Goal: Task Accomplishment & Management: Complete application form

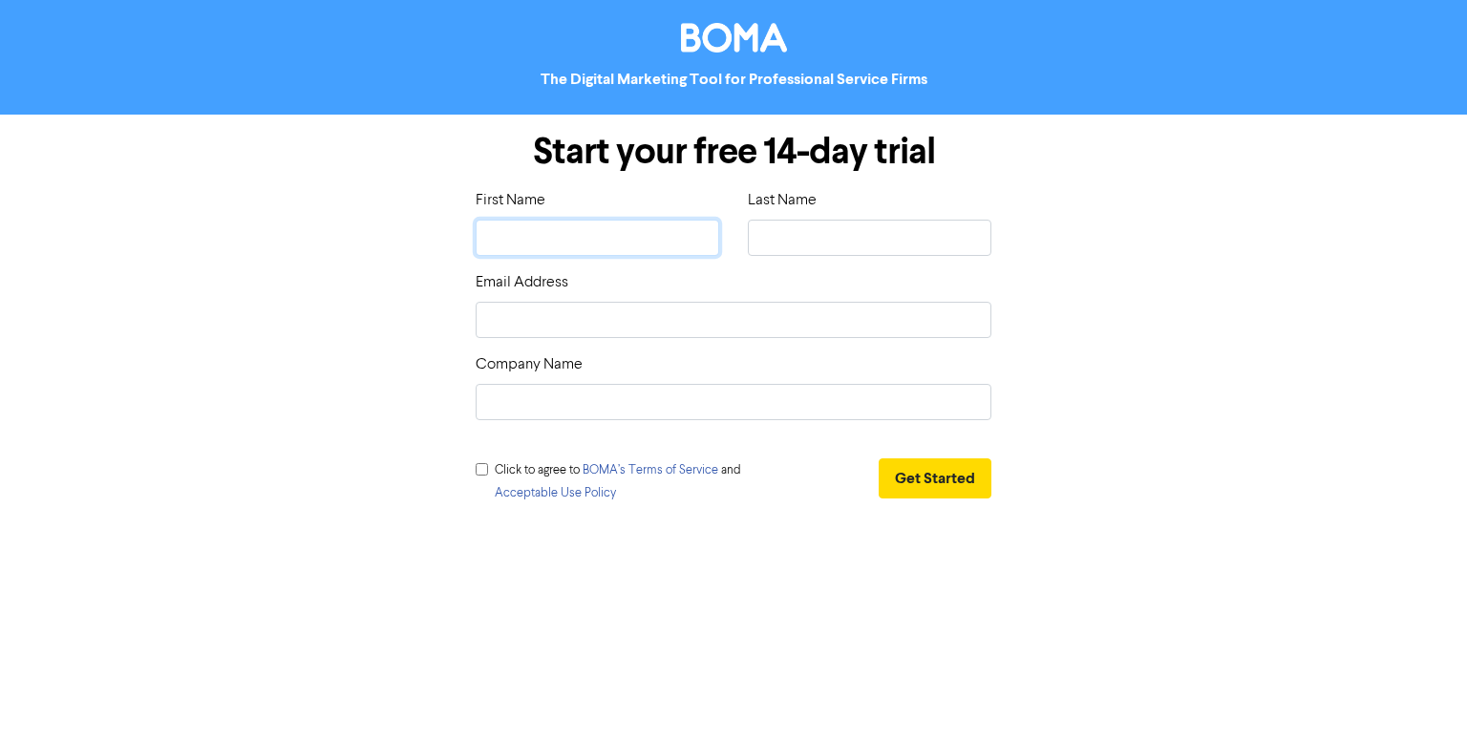
click at [649, 245] on input "text" at bounding box center [598, 238] width 244 height 36
type input "rani"
click at [886, 233] on input "text" at bounding box center [870, 238] width 244 height 36
type input "jaibros"
click at [696, 310] on input "email" at bounding box center [734, 320] width 516 height 36
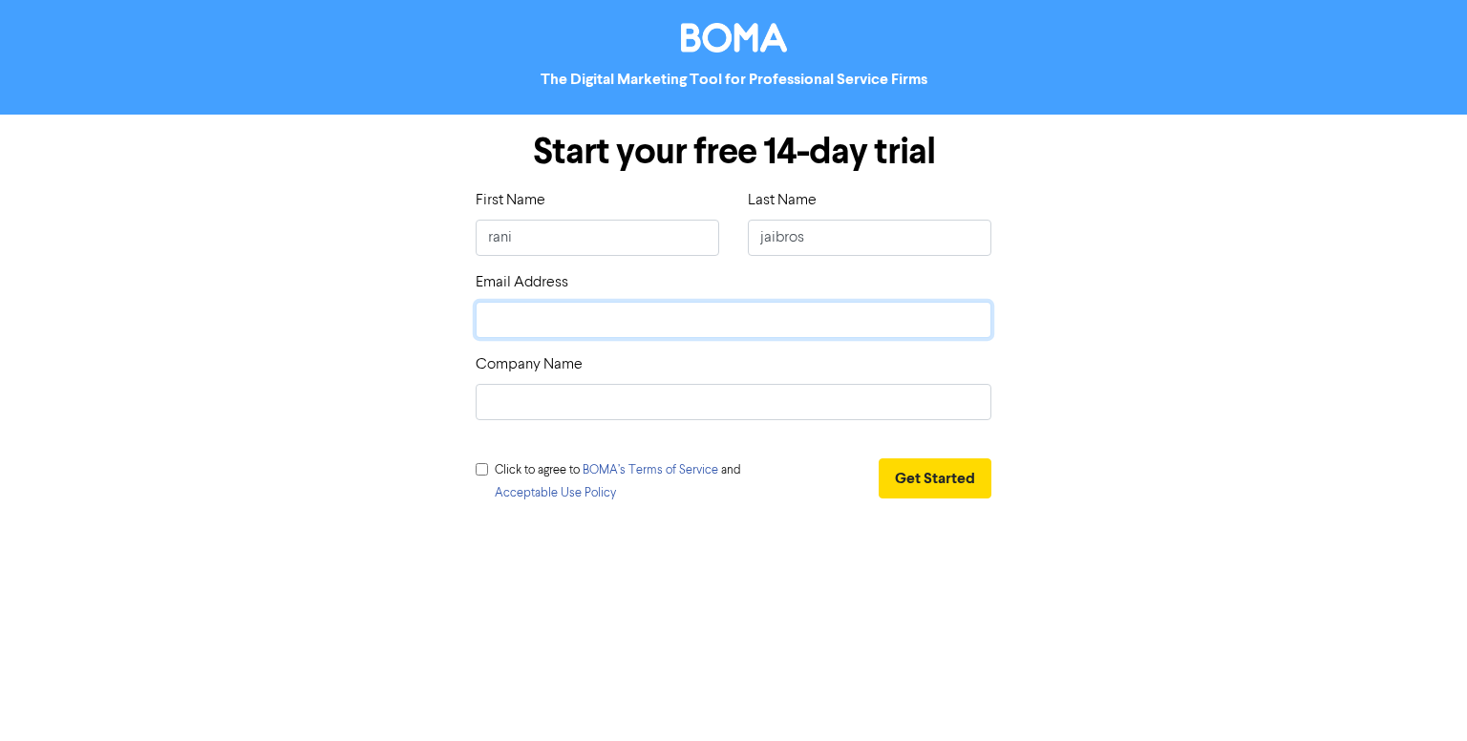
type input "[EMAIL_ADDRESS][DOMAIN_NAME]"
click at [581, 417] on input "text" at bounding box center [734, 402] width 516 height 36
click at [483, 463] on input "checkbox" at bounding box center [482, 469] width 12 height 12
checkbox input "true"
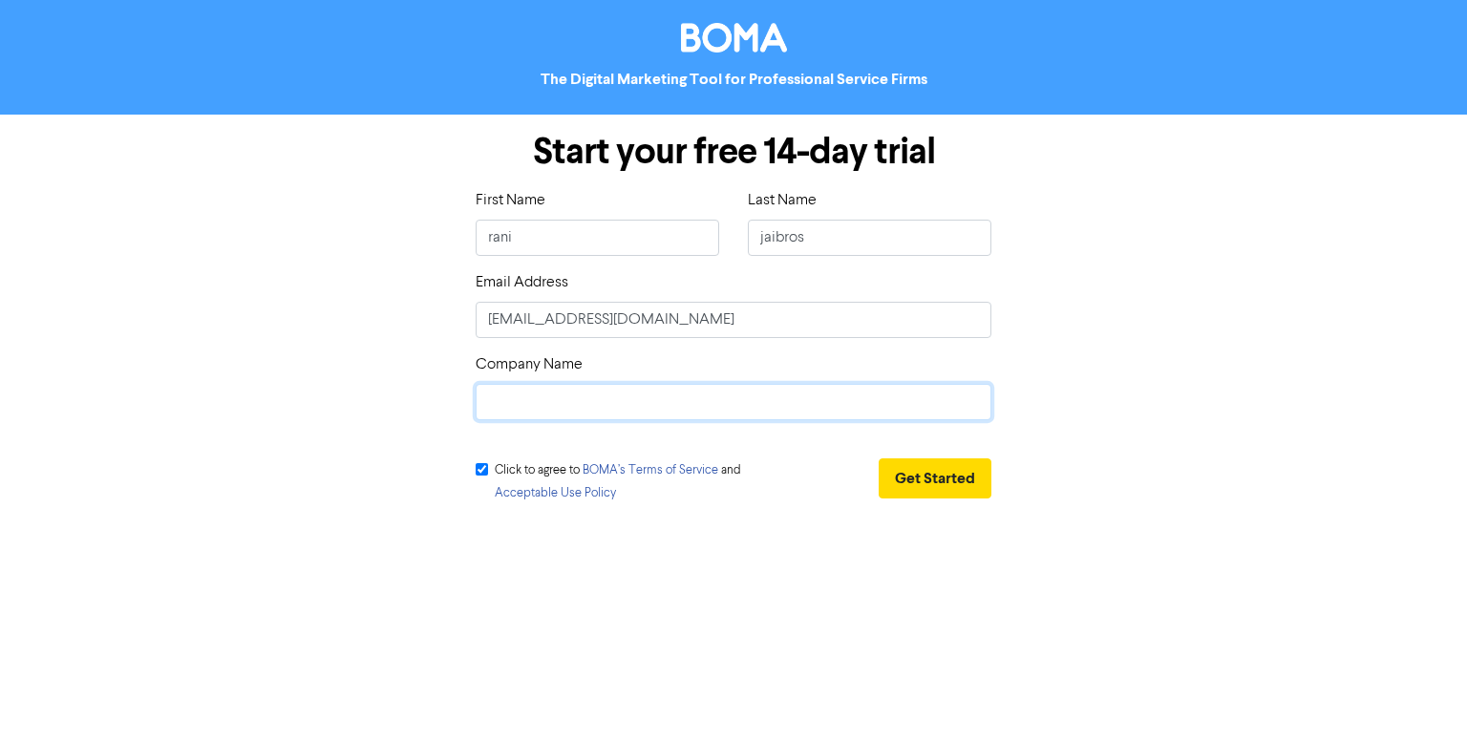
click at [520, 415] on input "text" at bounding box center [734, 402] width 516 height 36
type input "jaibros"
click at [930, 488] on button "Get Started" at bounding box center [935, 478] width 113 height 40
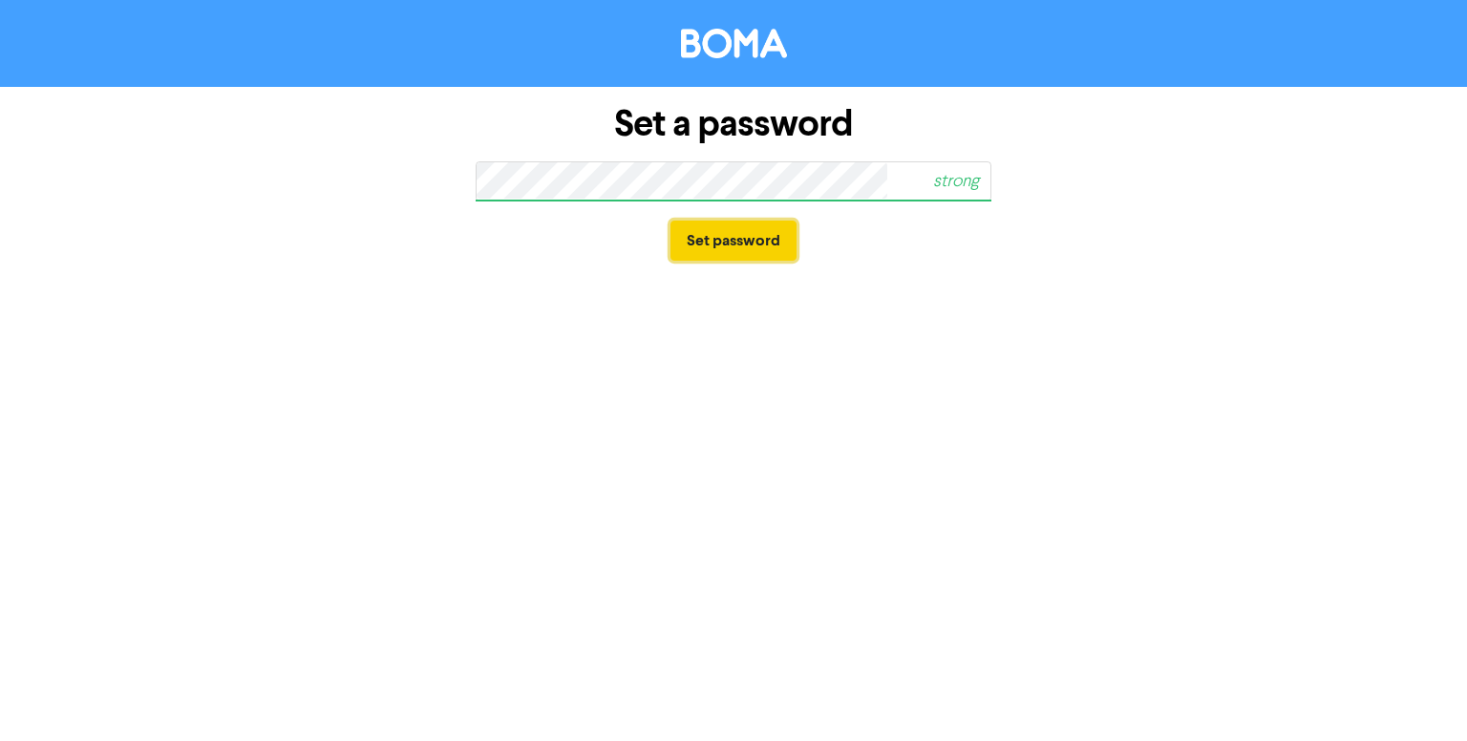
click at [739, 232] on button "Set password" at bounding box center [734, 241] width 126 height 40
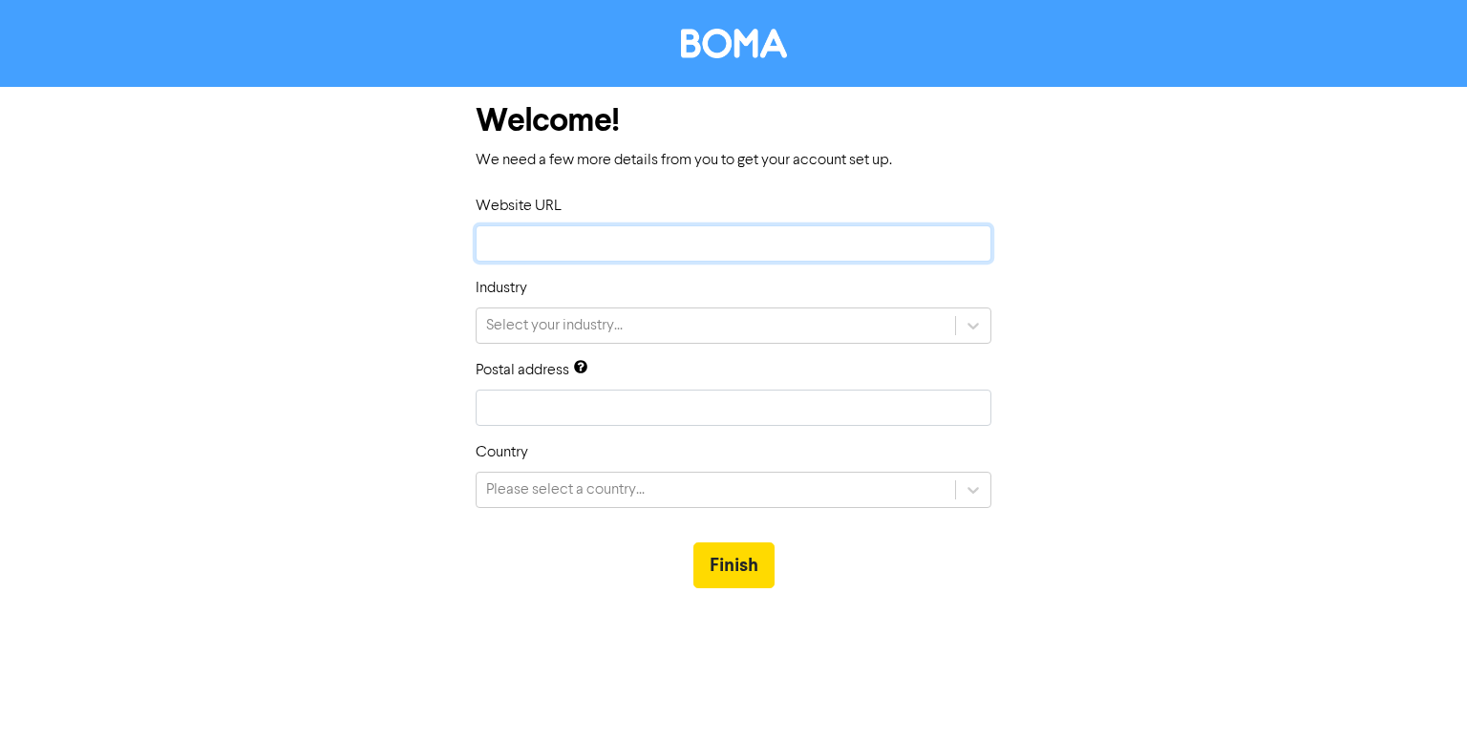
click at [501, 242] on input "text" at bounding box center [734, 243] width 516 height 36
click at [619, 245] on input "text" at bounding box center [734, 243] width 516 height 36
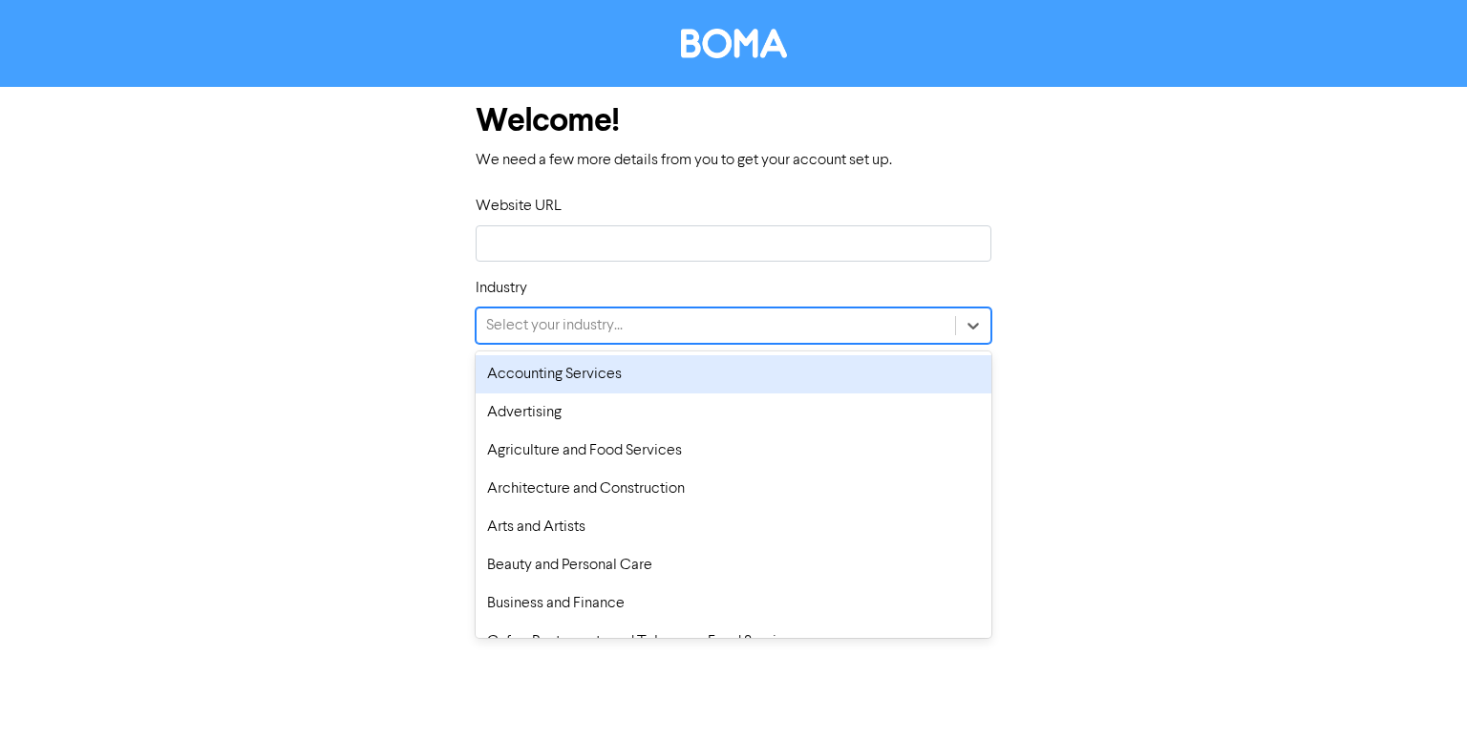
click at [611, 314] on div "Select your industry..." at bounding box center [554, 325] width 137 height 23
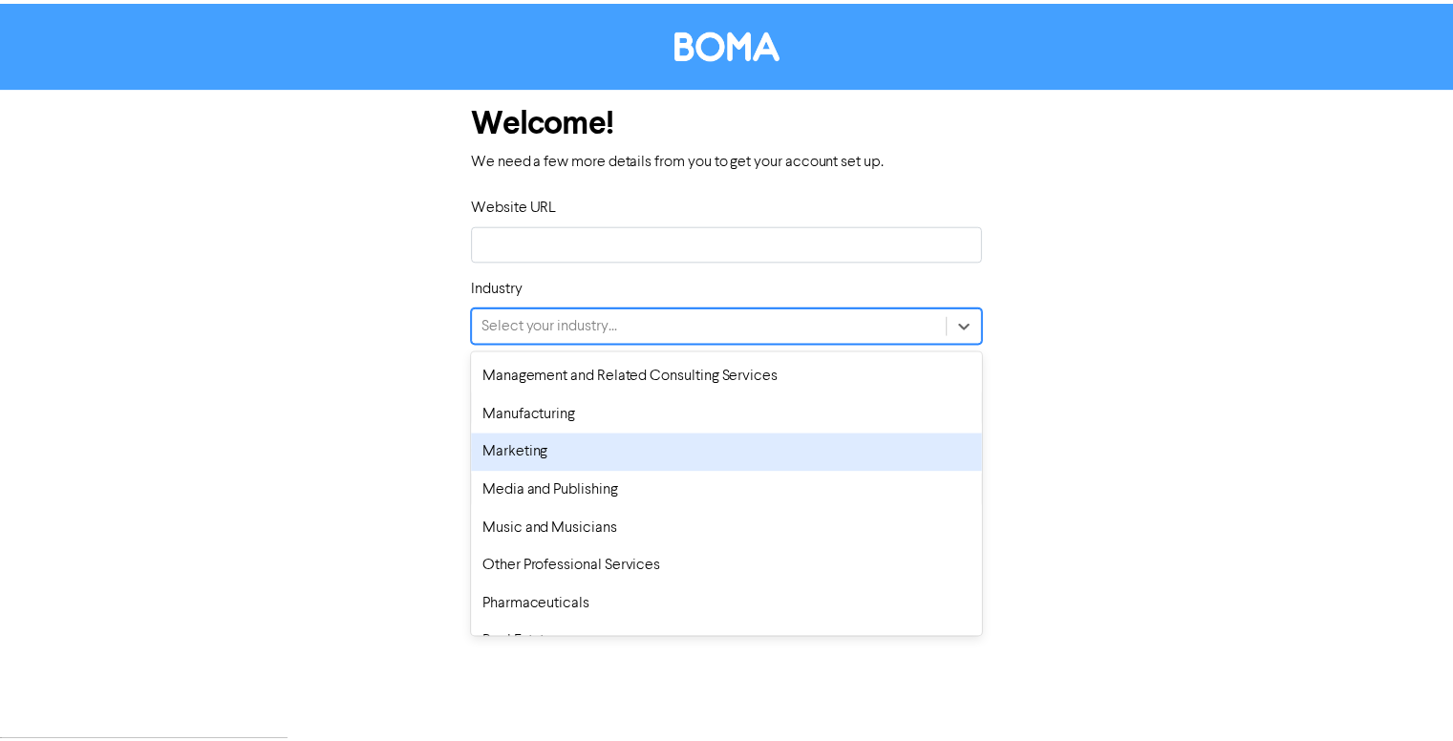
scroll to position [1051, 0]
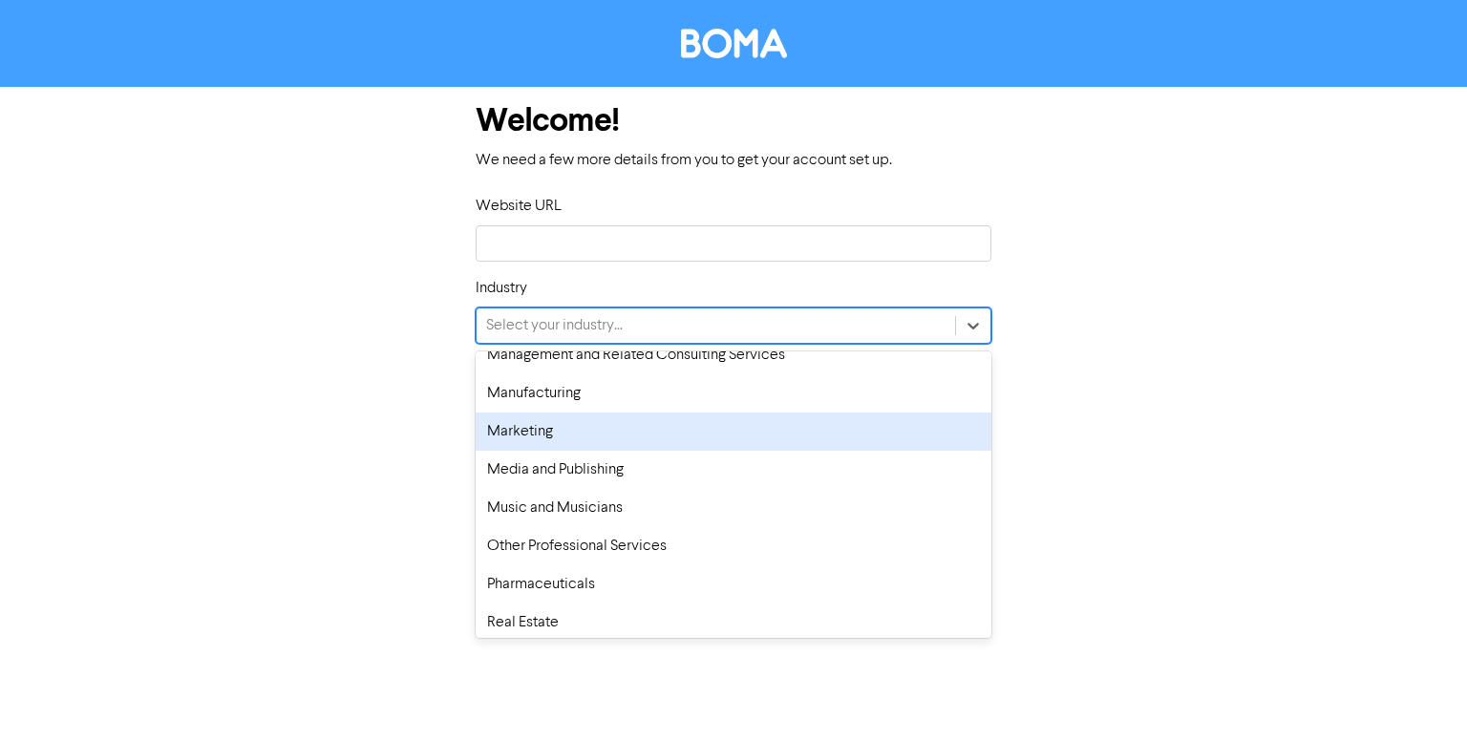
click at [659, 420] on div "Marketing" at bounding box center [734, 432] width 516 height 38
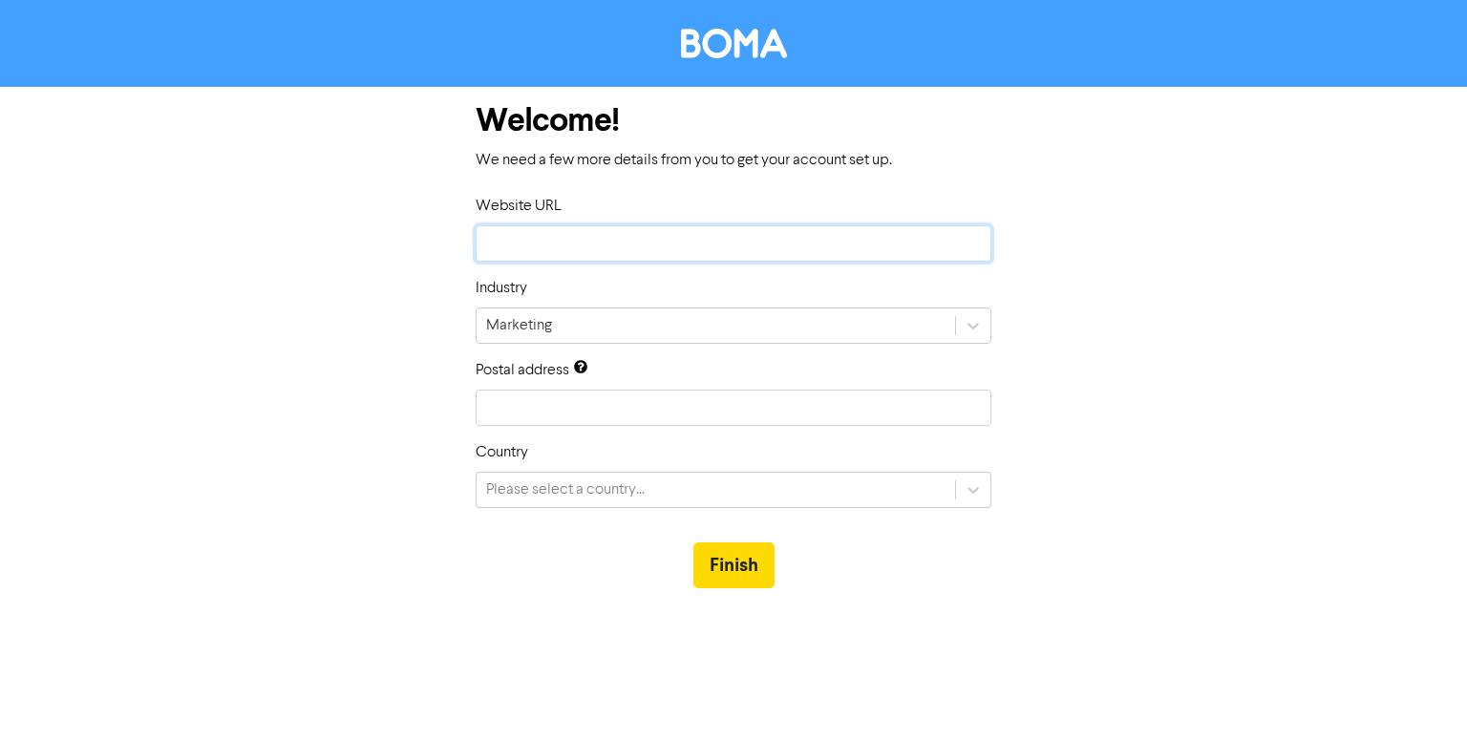
click at [517, 230] on input "text" at bounding box center [734, 243] width 516 height 36
paste input "[URL][DOMAIN_NAME]"
type input "[URL][DOMAIN_NAME]"
click at [614, 420] on input "text" at bounding box center [734, 408] width 516 height 36
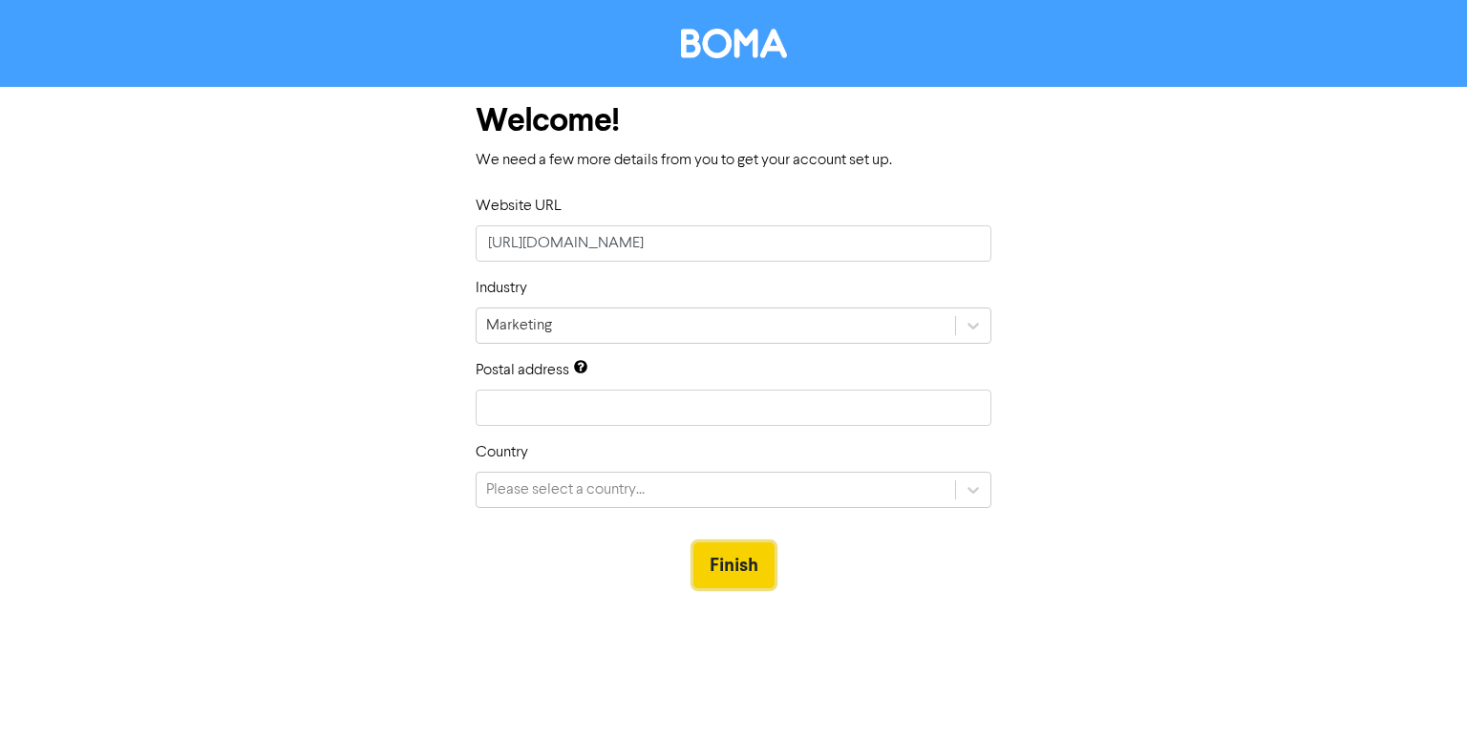
click at [703, 563] on button "Finish" at bounding box center [733, 566] width 81 height 46
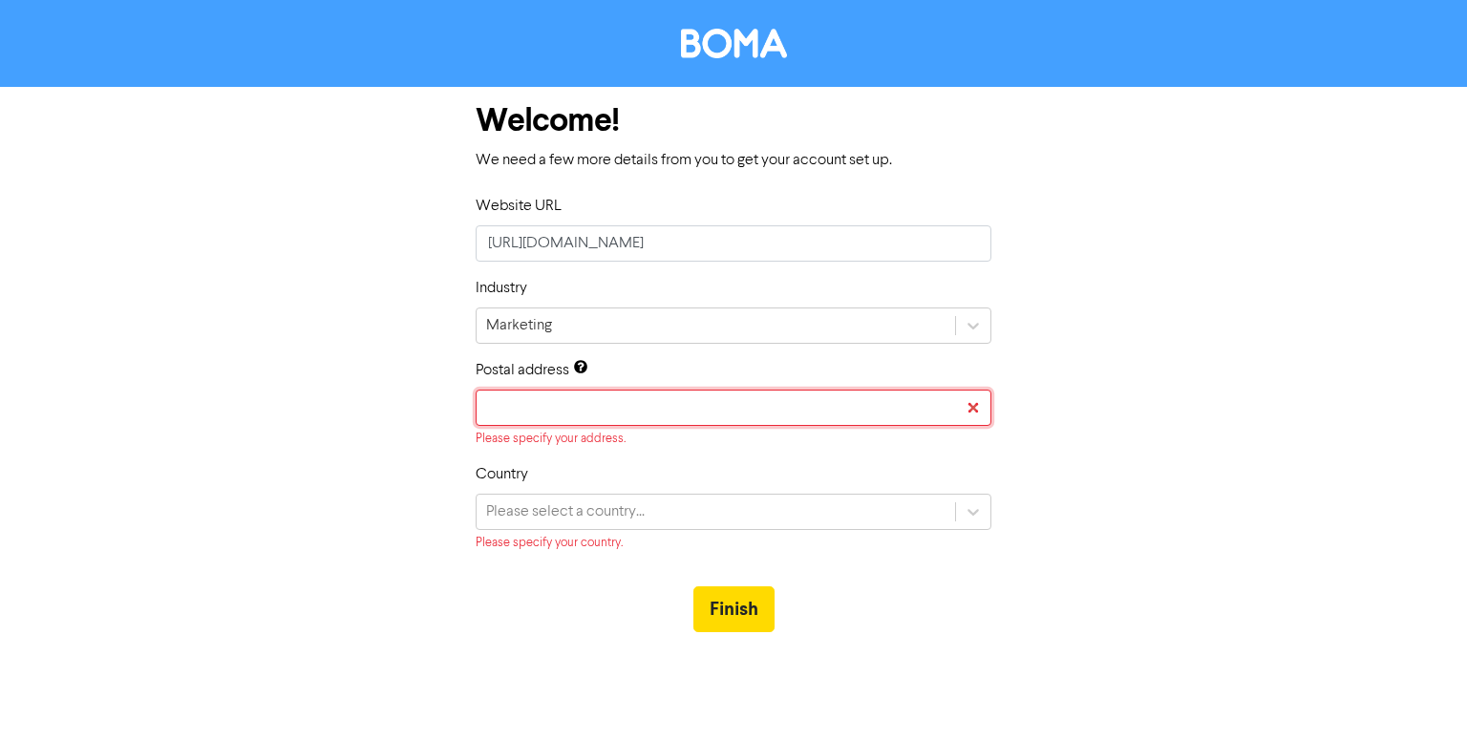
click at [944, 391] on input "text" at bounding box center [734, 408] width 516 height 36
type input "[GEOGRAPHIC_DATA]"
click at [707, 521] on div "Please select a country..." at bounding box center [716, 512] width 479 height 34
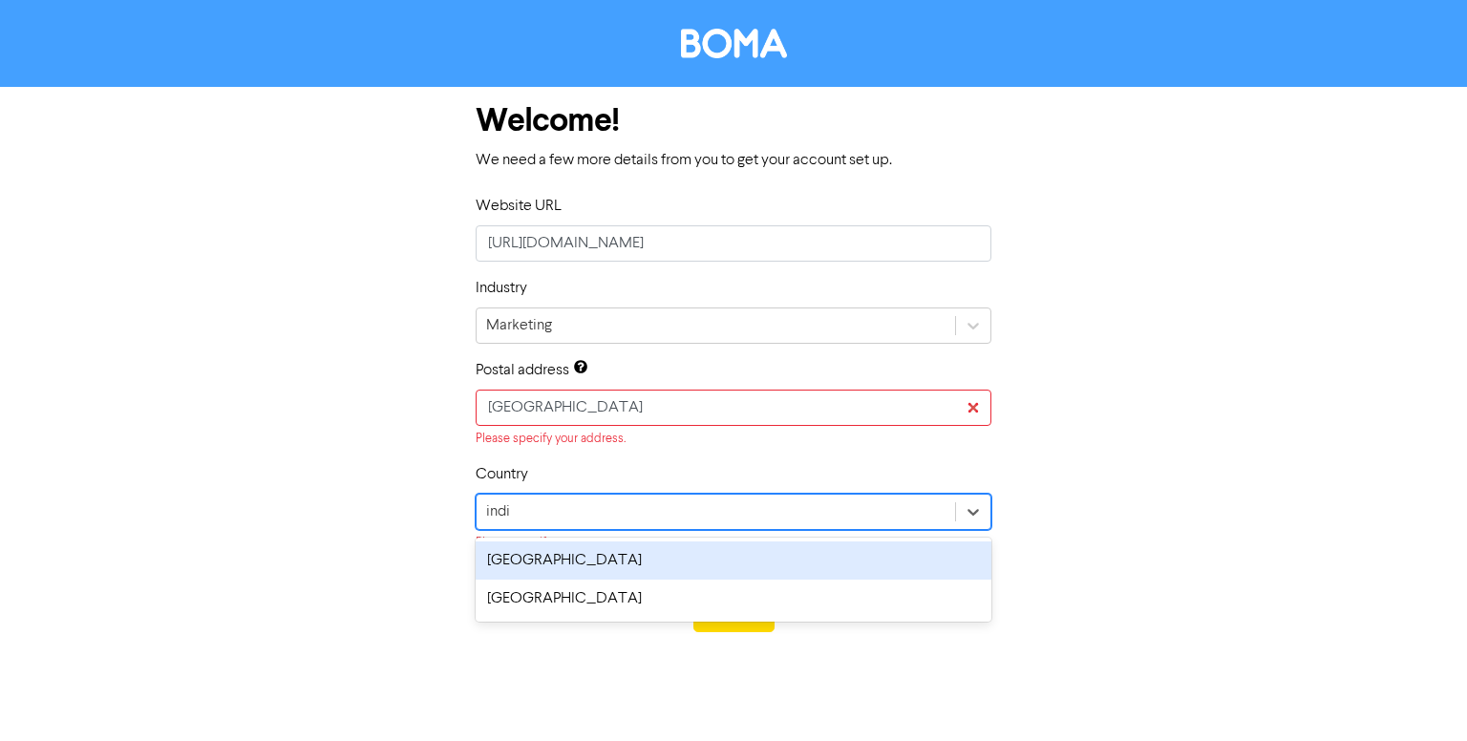
type input "india"
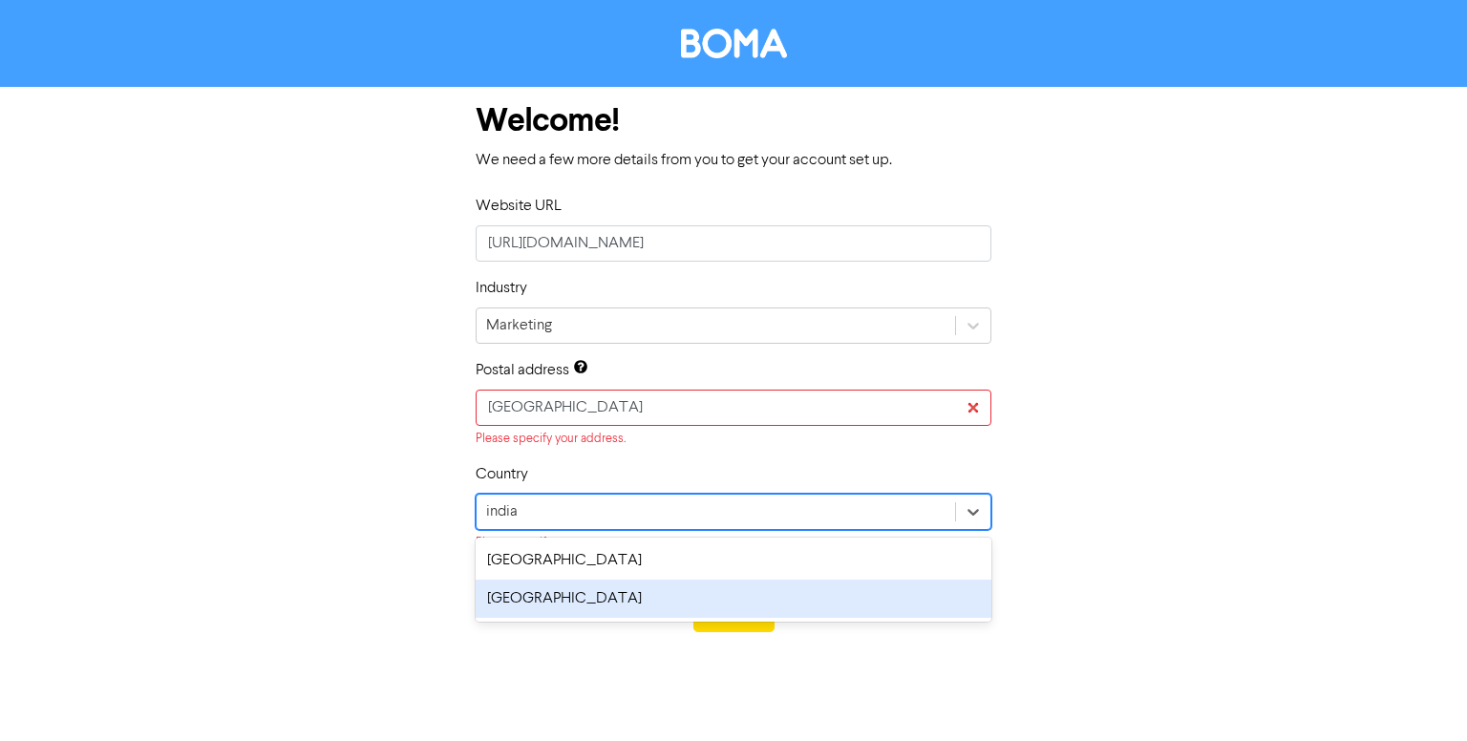
click at [621, 601] on div "[GEOGRAPHIC_DATA]" at bounding box center [734, 599] width 516 height 38
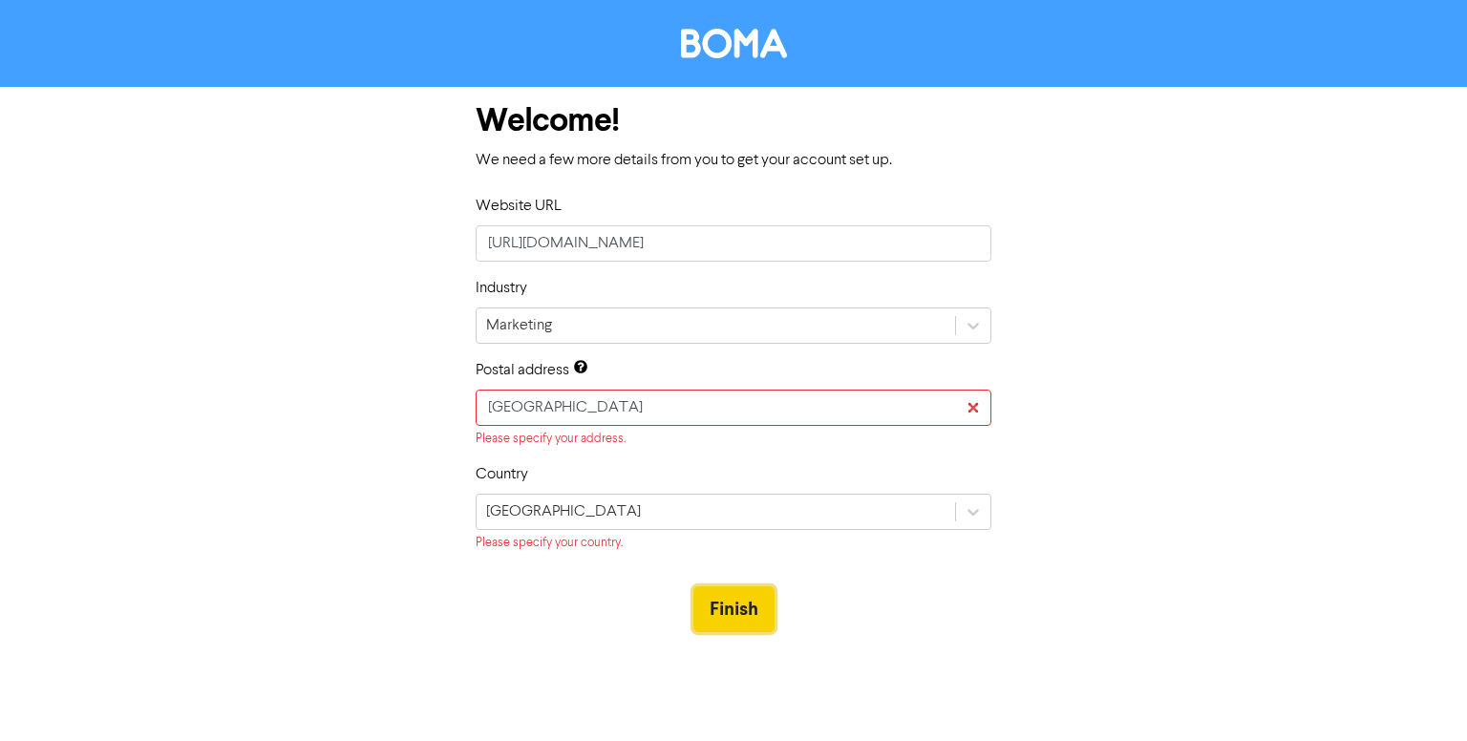
click at [720, 614] on button "Finish" at bounding box center [733, 609] width 81 height 46
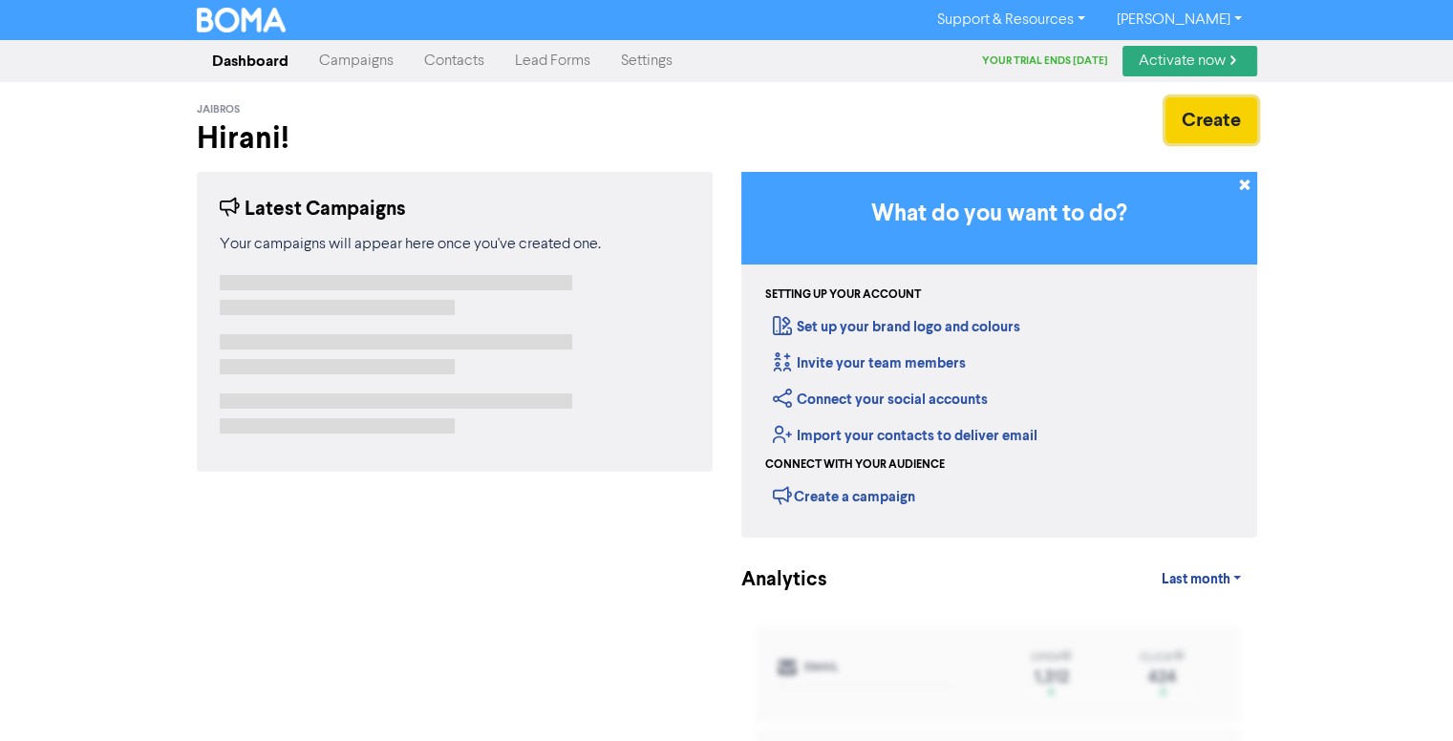
click at [1203, 112] on button "Create" at bounding box center [1211, 120] width 92 height 46
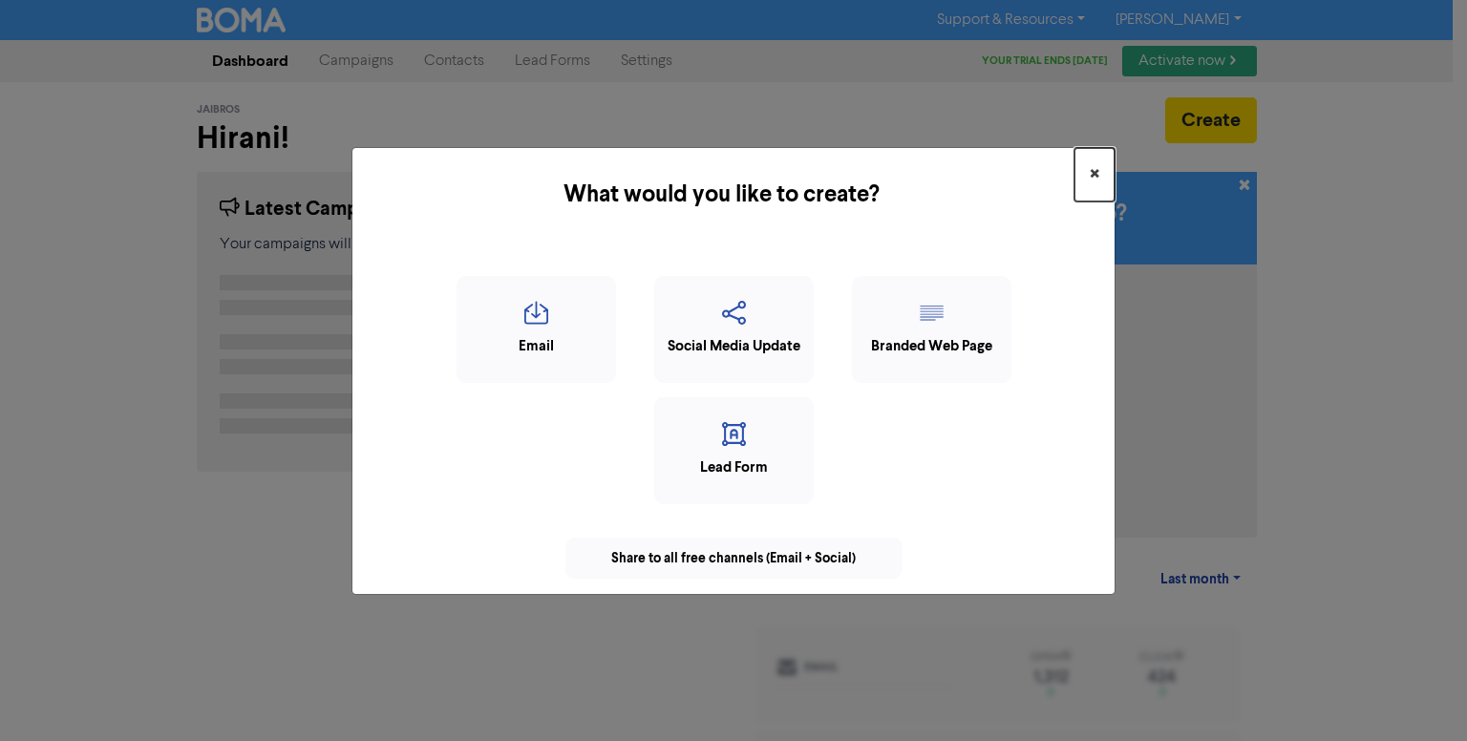
click at [1094, 173] on span "×" at bounding box center [1095, 174] width 10 height 29
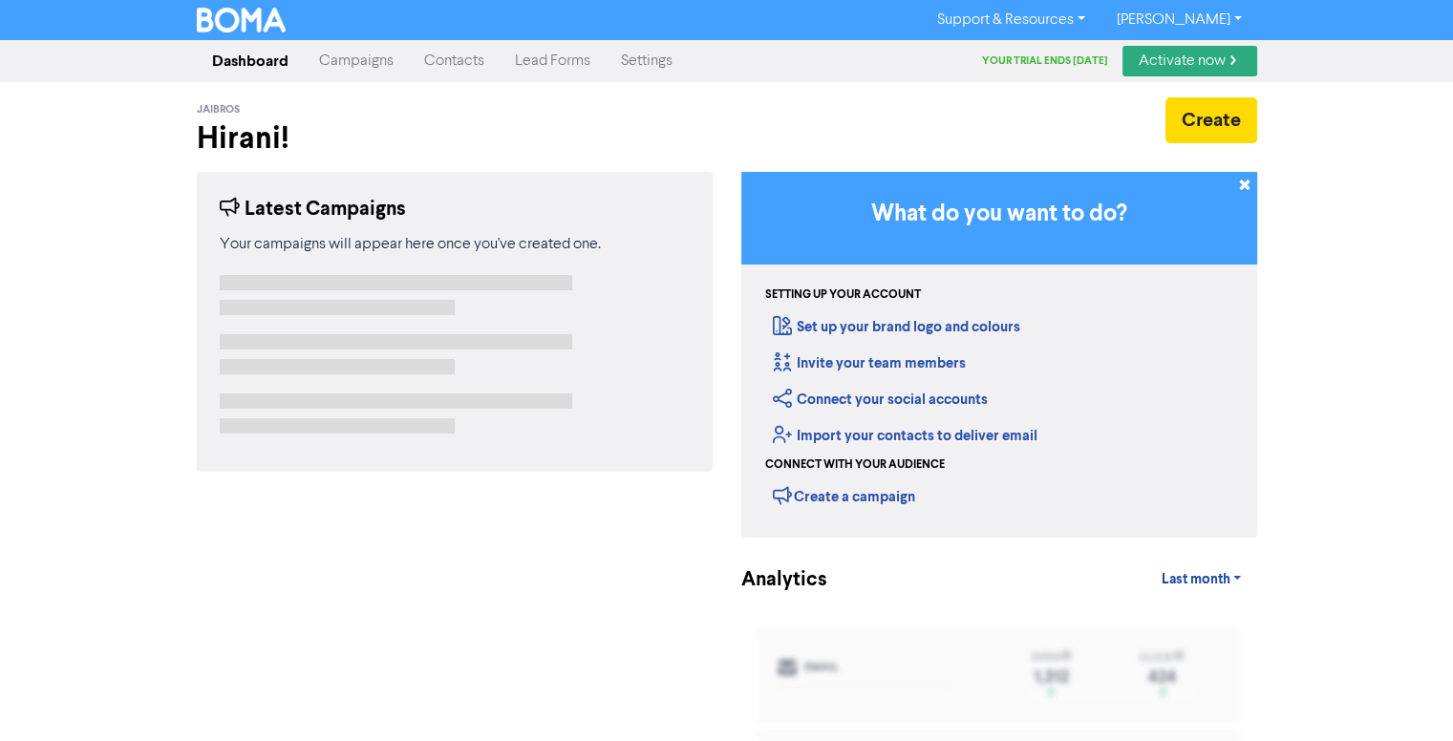
click at [367, 61] on link "Campaigns" at bounding box center [356, 61] width 105 height 38
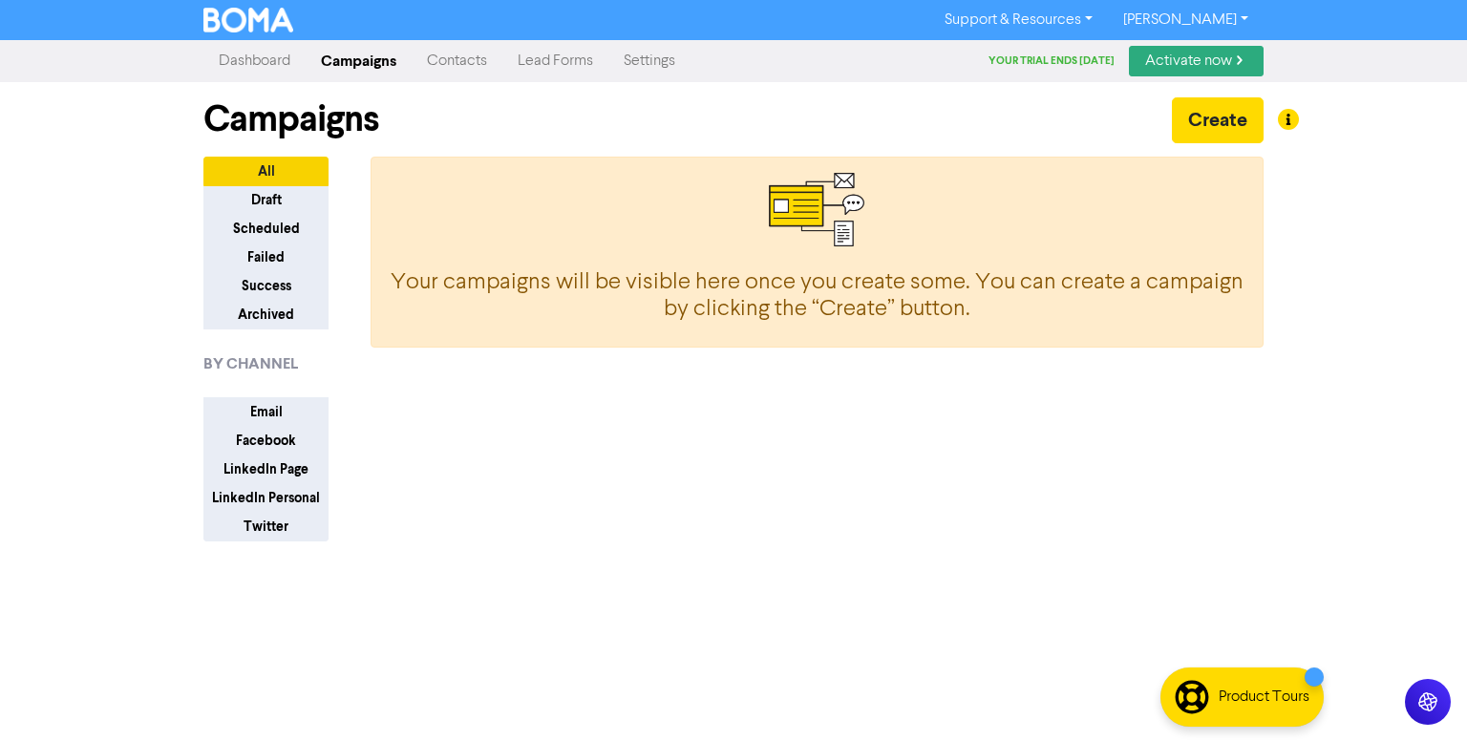
click at [576, 58] on link "Lead Forms" at bounding box center [555, 61] width 106 height 38
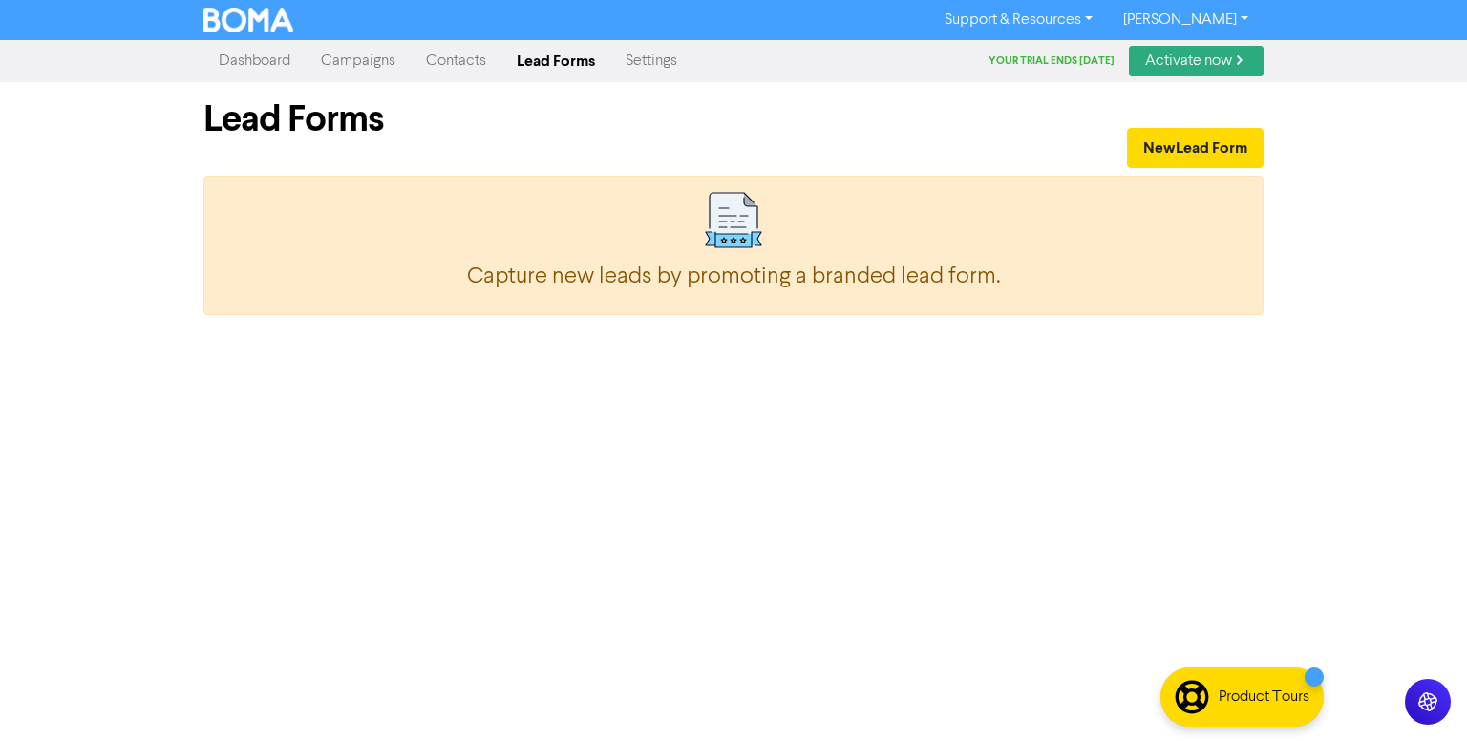
click at [636, 49] on link "Settings" at bounding box center [651, 61] width 82 height 38
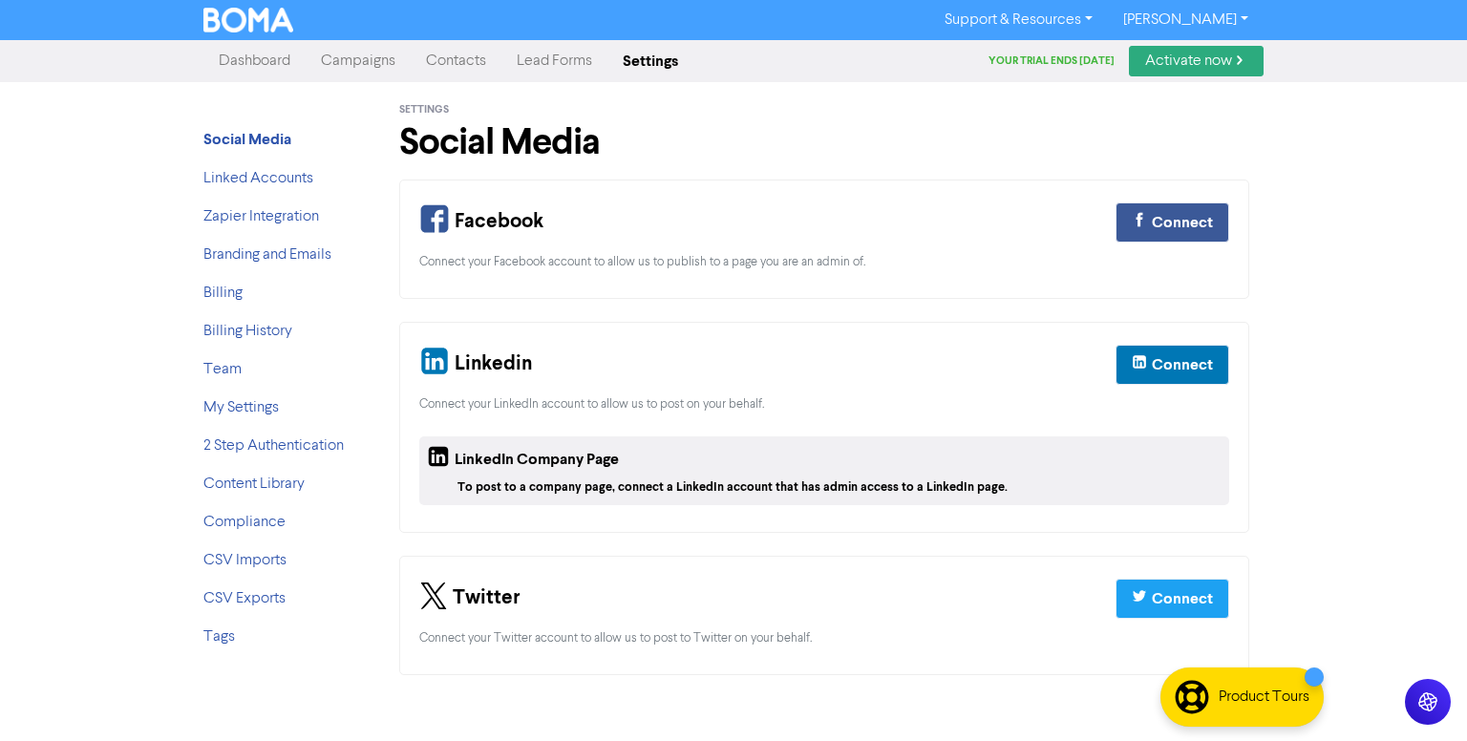
click at [582, 59] on link "Lead Forms" at bounding box center [554, 61] width 106 height 38
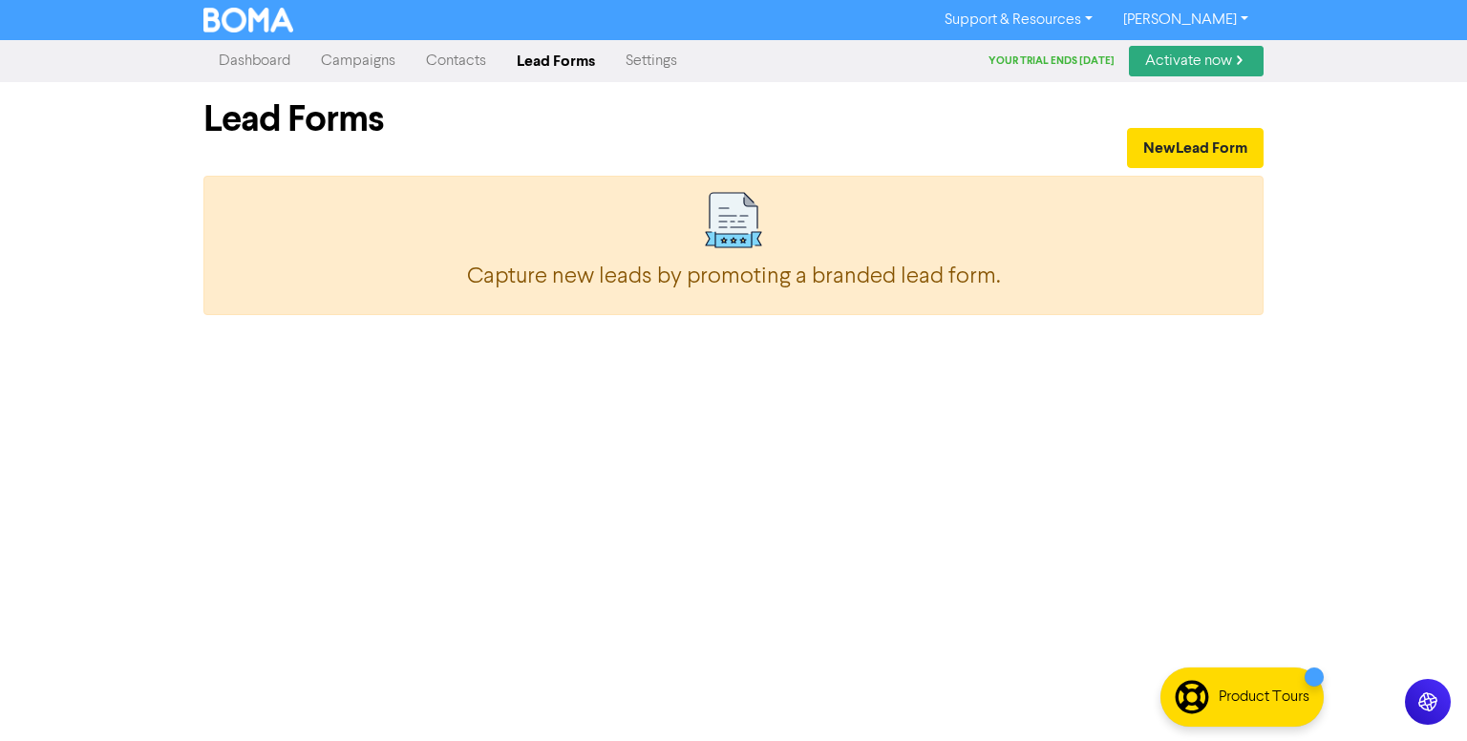
click at [1201, 30] on link "[PERSON_NAME]" at bounding box center [1186, 20] width 156 height 31
click at [1209, 48] on button "Log Out" at bounding box center [1184, 57] width 151 height 23
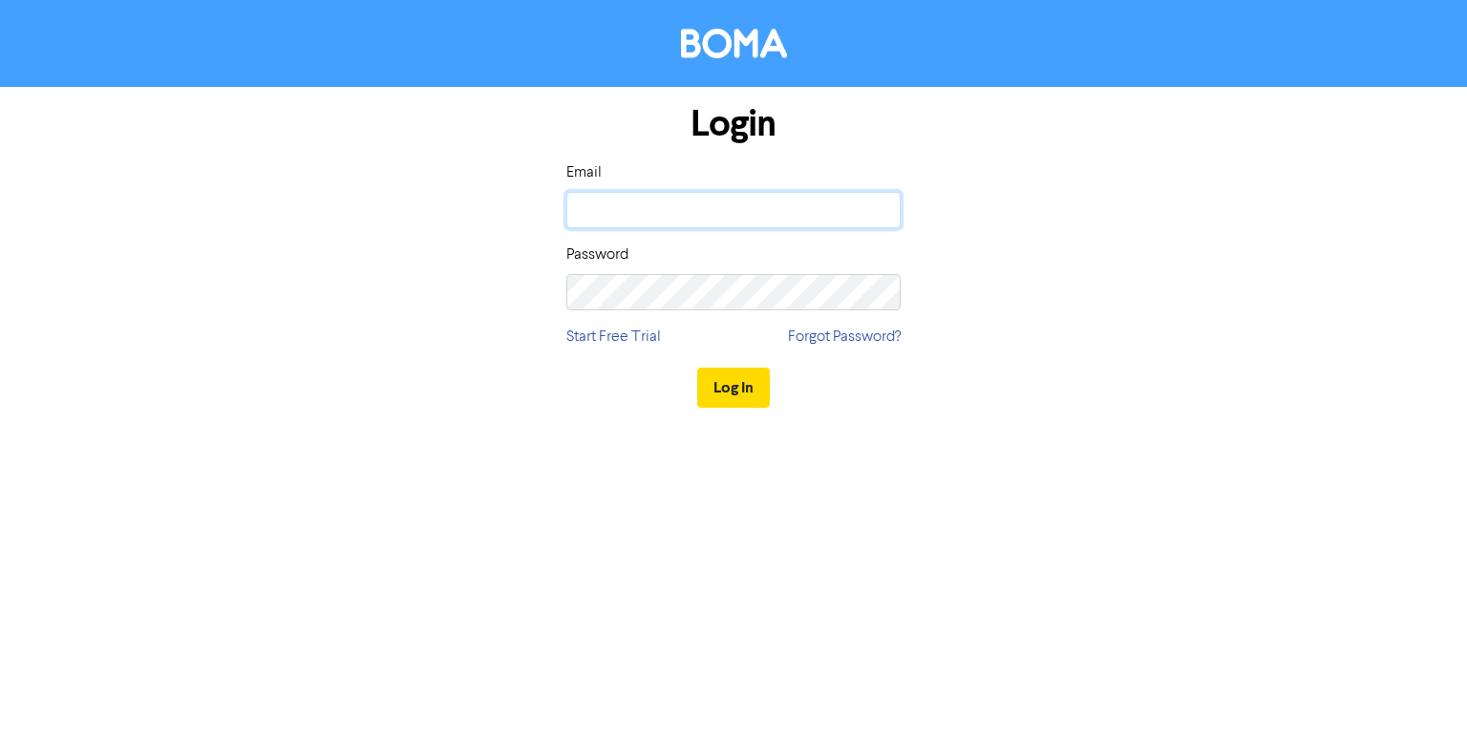
type input "[EMAIL_ADDRESS][DOMAIN_NAME]"
